Goal: Book appointment/travel/reservation

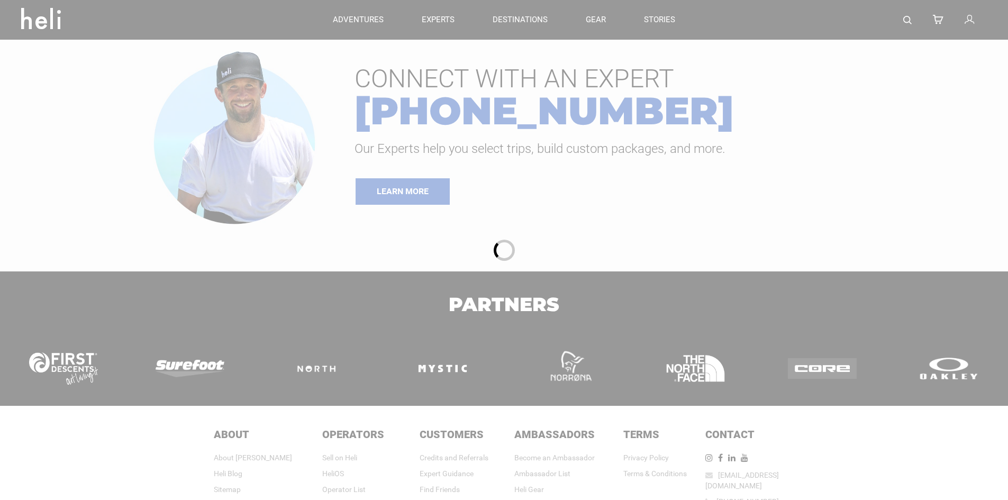
type input "Heli Skiing"
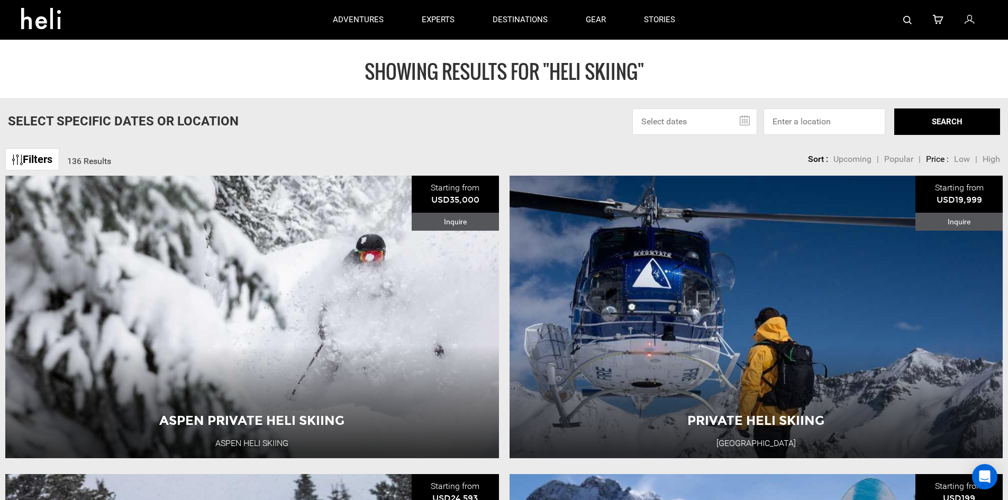
click at [741, 121] on input "text" at bounding box center [694, 121] width 125 height 26
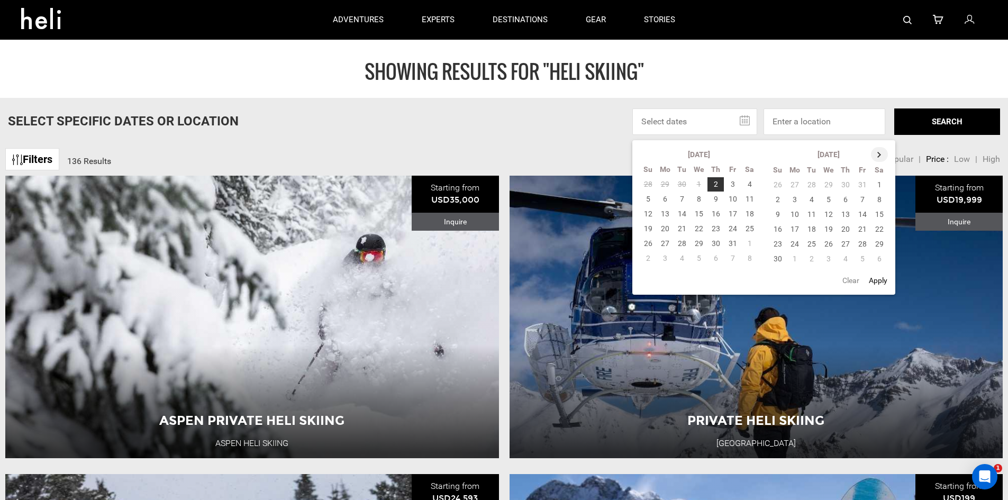
click at [875, 157] on th at bounding box center [879, 154] width 17 height 15
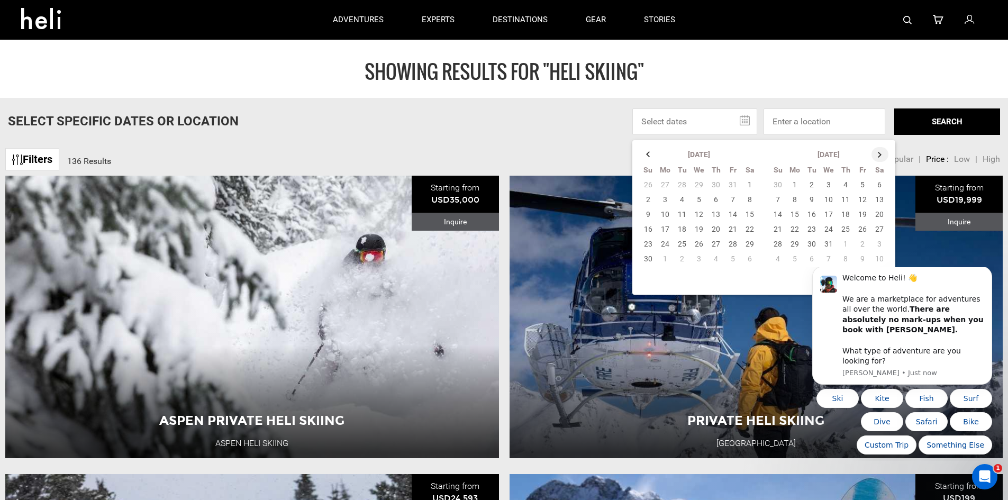
click at [875, 157] on th at bounding box center [880, 154] width 17 height 15
click at [867, 244] on td "30" at bounding box center [862, 244] width 17 height 15
click at [743, 116] on input "text" at bounding box center [694, 121] width 125 height 26
click at [859, 242] on td "30" at bounding box center [862, 244] width 17 height 15
